Goal: Task Accomplishment & Management: Manage account settings

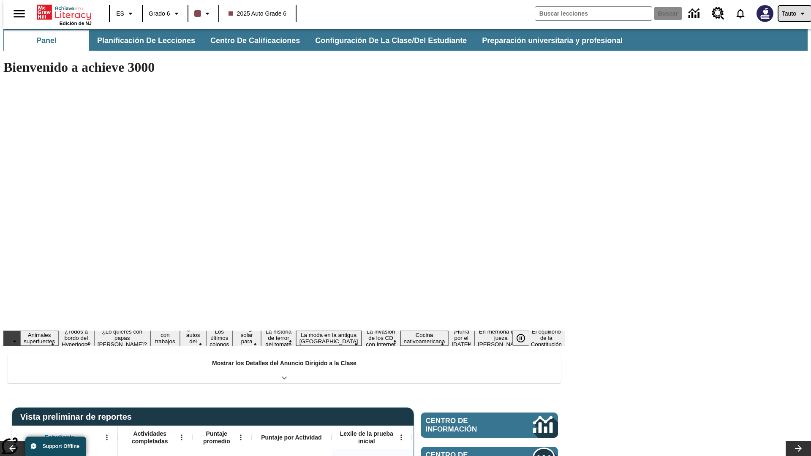
click at [790, 14] on span "Tauto" at bounding box center [789, 13] width 14 height 9
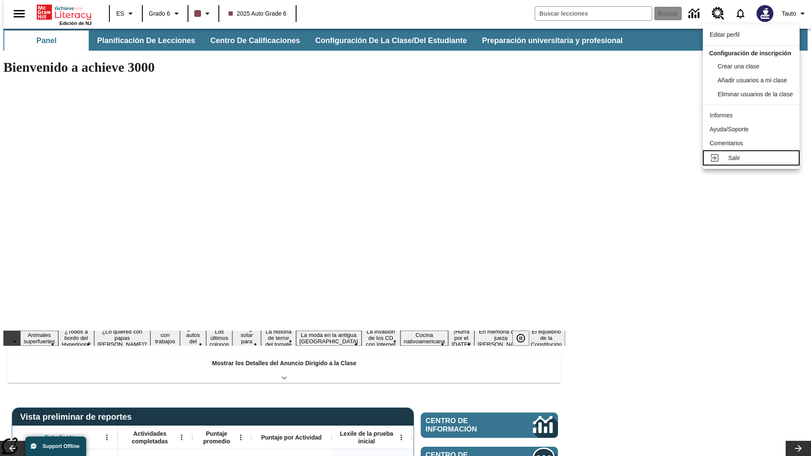
click at [754, 163] on div "Salir" at bounding box center [760, 158] width 65 height 9
